Goal: Information Seeking & Learning: Check status

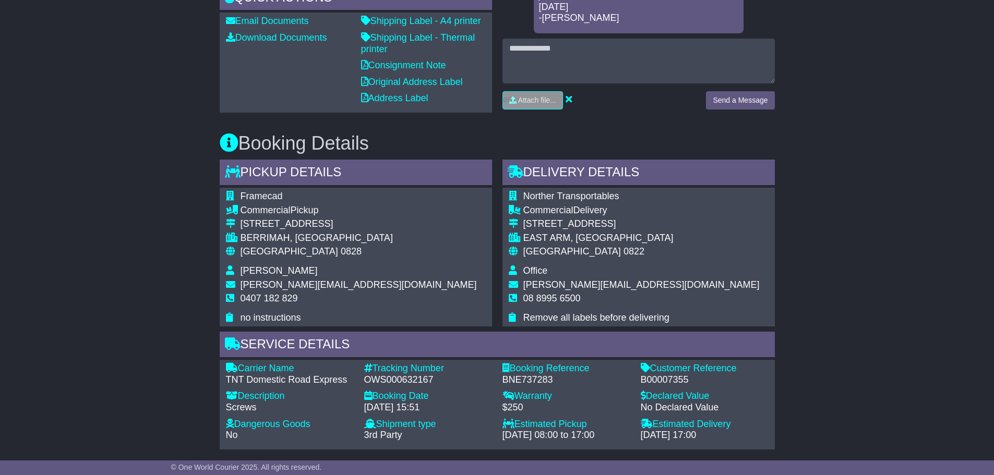
scroll to position [469, 0]
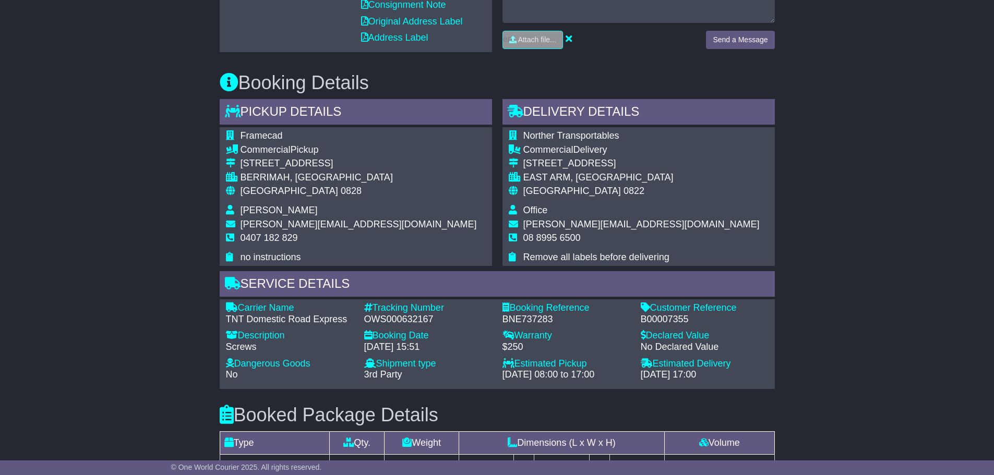
click at [657, 314] on div "B00007355" at bounding box center [705, 319] width 128 height 11
copy div "B00007355"
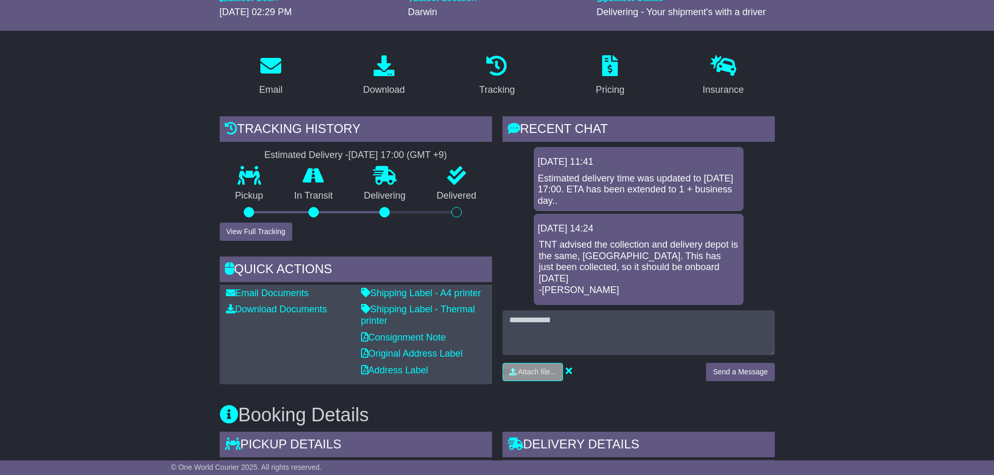
scroll to position [156, 0]
